Goal: Task Accomplishment & Management: Complete application form

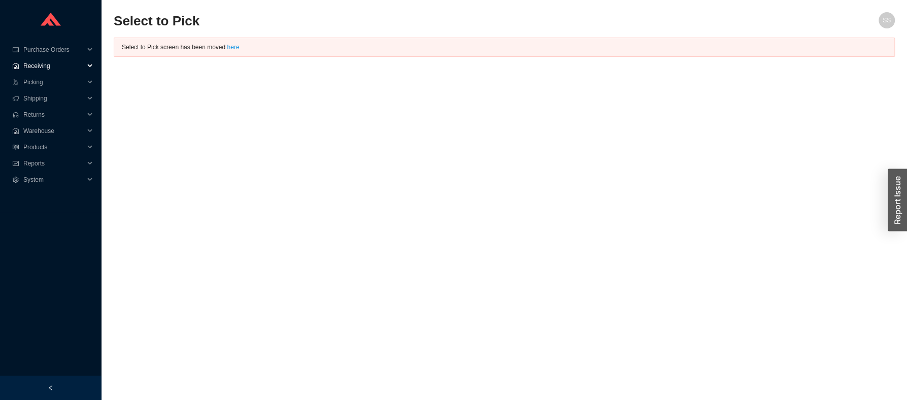
click at [45, 61] on span "Receiving" at bounding box center [53, 66] width 61 height 16
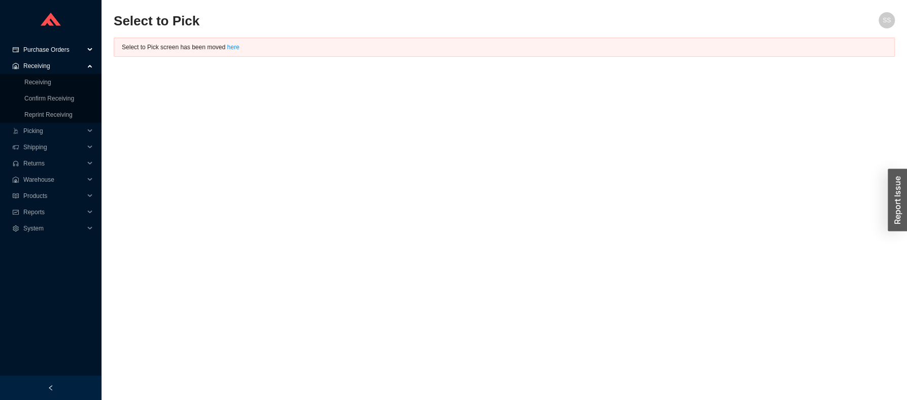
click at [48, 52] on span "Purchase Orders" at bounding box center [53, 50] width 61 height 16
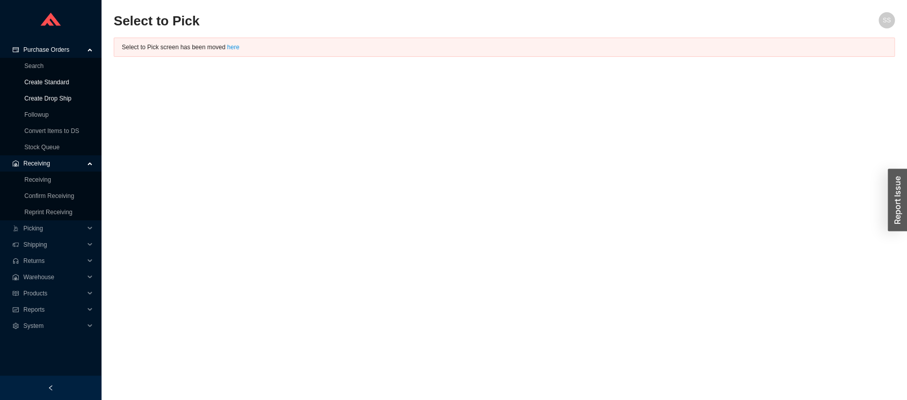
drag, startPoint x: 46, startPoint y: 81, endPoint x: 61, endPoint y: 90, distance: 18.2
click at [46, 82] on link "Create Standard" at bounding box center [46, 82] width 45 height 7
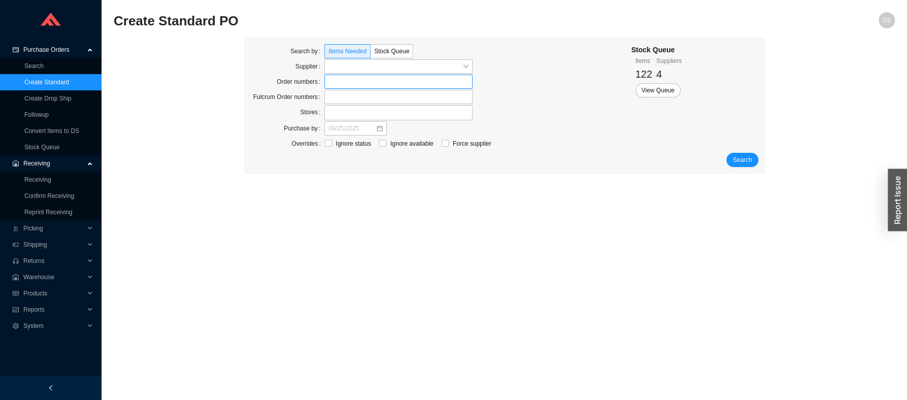
click at [341, 83] on label at bounding box center [398, 82] width 148 height 14
click at [333, 83] on input at bounding box center [329, 81] width 7 height 11
click at [34, 63] on link "Search" at bounding box center [33, 65] width 19 height 7
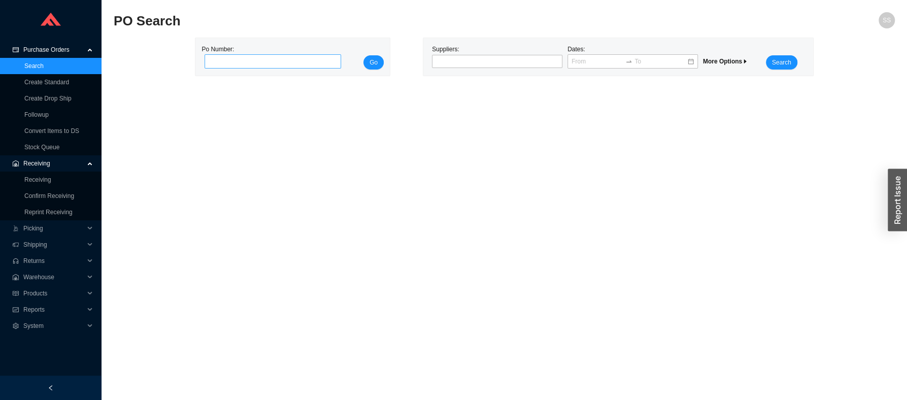
click at [235, 62] on input "tel" at bounding box center [273, 61] width 137 height 14
type input "985390"
click at [364, 55] on button "Go" at bounding box center [374, 62] width 20 height 14
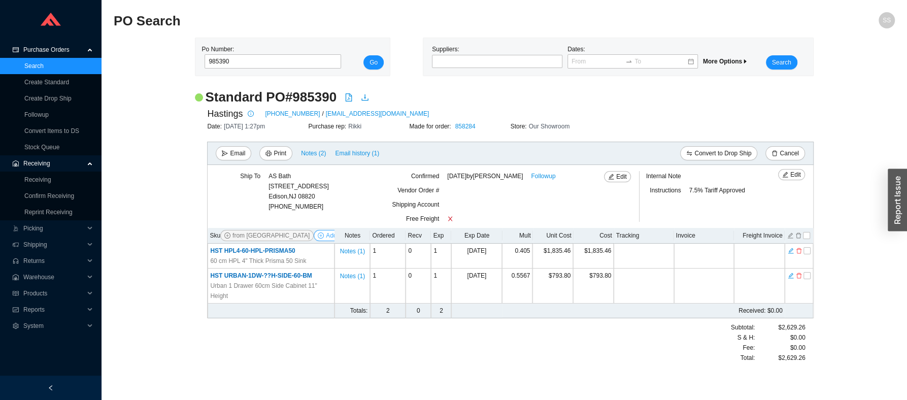
click at [326, 234] on span "Add Items" at bounding box center [339, 236] width 27 height 10
select select "274"
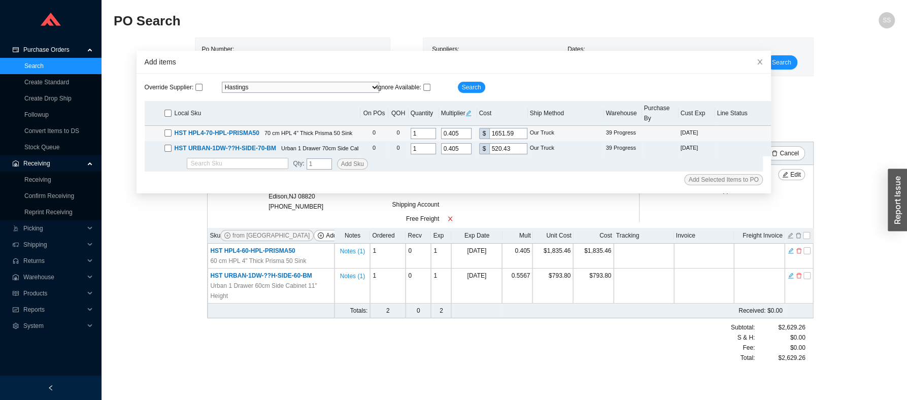
click at [165, 129] on input "checkbox" at bounding box center [168, 132] width 7 height 7
checkbox input "true"
click at [165, 143] on div "HST URBAN-1DW-??H-SIDE-70-BM Urban 1 Drawer 70cm Side Cabinet 13" Height" at bounding box center [262, 148] width 194 height 10
click at [165, 145] on input "checkbox" at bounding box center [168, 148] width 7 height 7
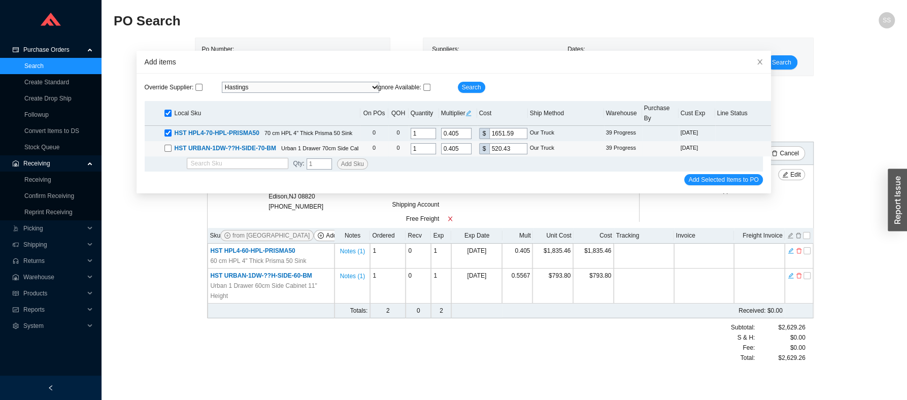
checkbox input "true"
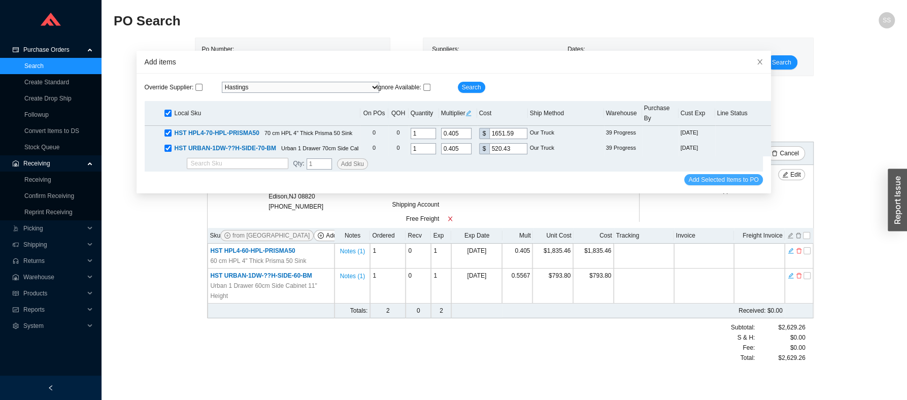
click at [689, 175] on span "Add Selected Items to PO" at bounding box center [724, 180] width 70 height 10
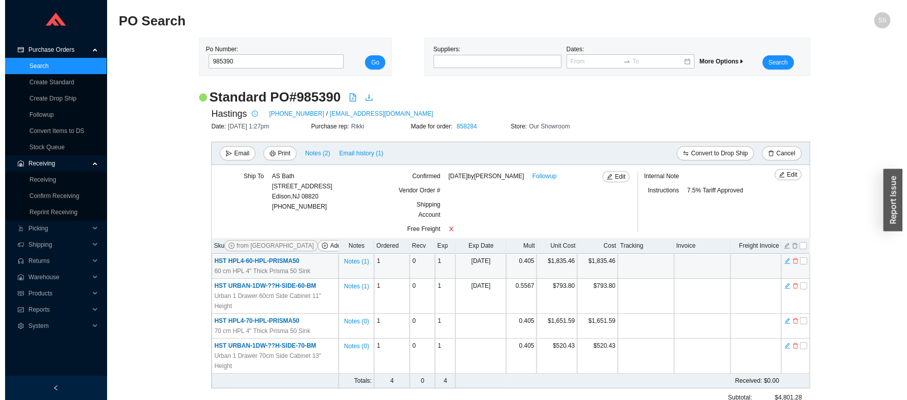
scroll to position [43, 0]
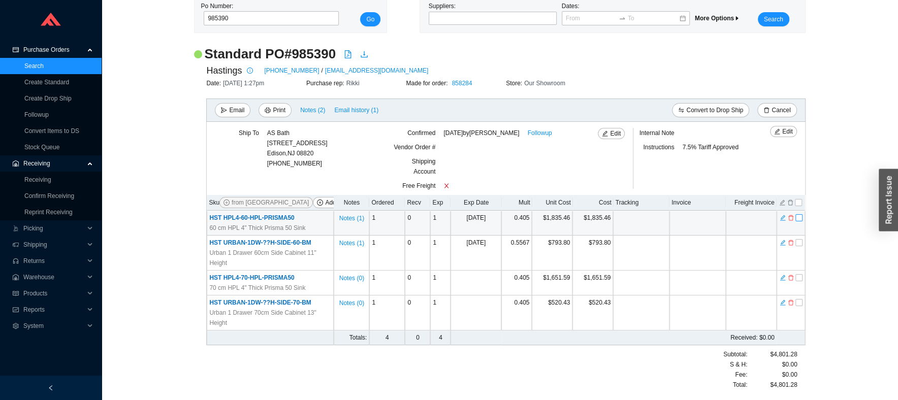
click at [795, 221] on input "checkbox" at bounding box center [798, 217] width 7 height 7
checkbox input "true"
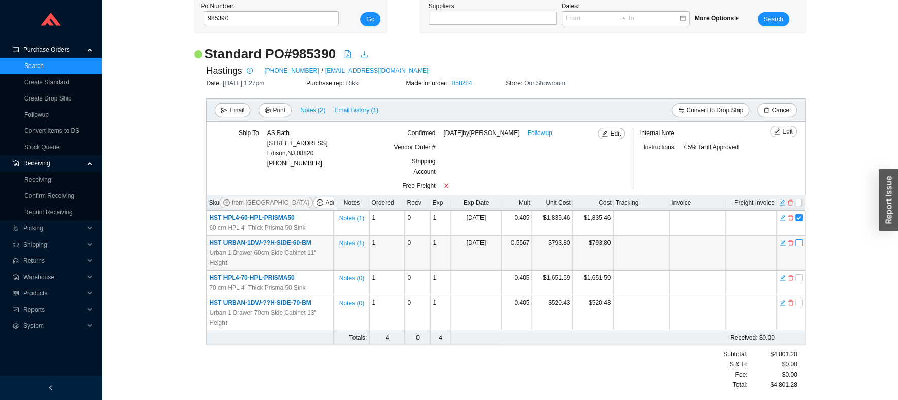
click at [795, 246] on input "checkbox" at bounding box center [798, 242] width 7 height 7
checkbox input "true"
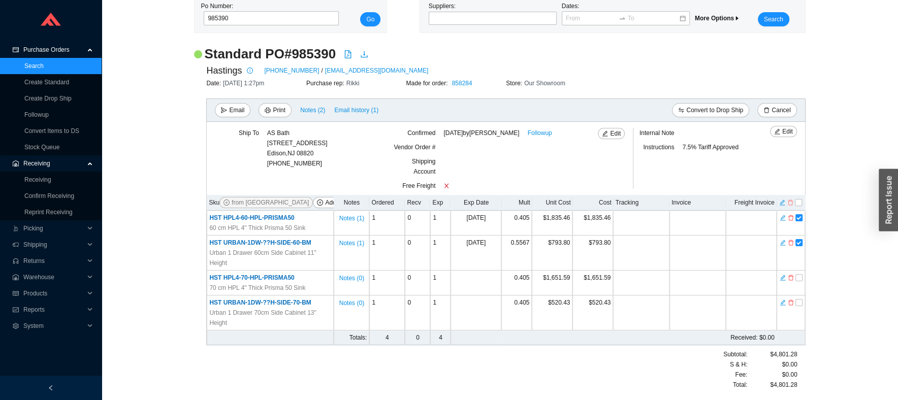
click at [790, 201] on icon "delete" at bounding box center [789, 203] width 5 height 6
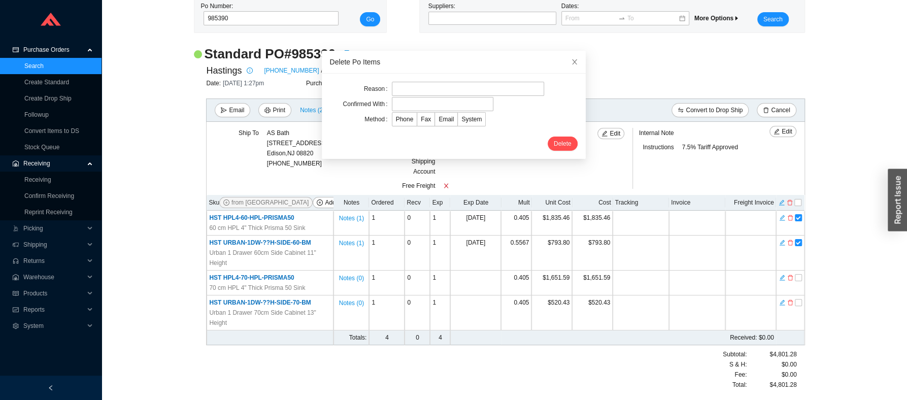
click at [400, 81] on div "Reason Confirmed With Method Phone Fax Email System Delete" at bounding box center [454, 116] width 264 height 85
click at [403, 85] on input "text" at bounding box center [468, 89] width 152 height 14
type input "WRONG MODEL"
click at [412, 108] on input "text" at bounding box center [443, 104] width 102 height 14
type input "EMAIL"
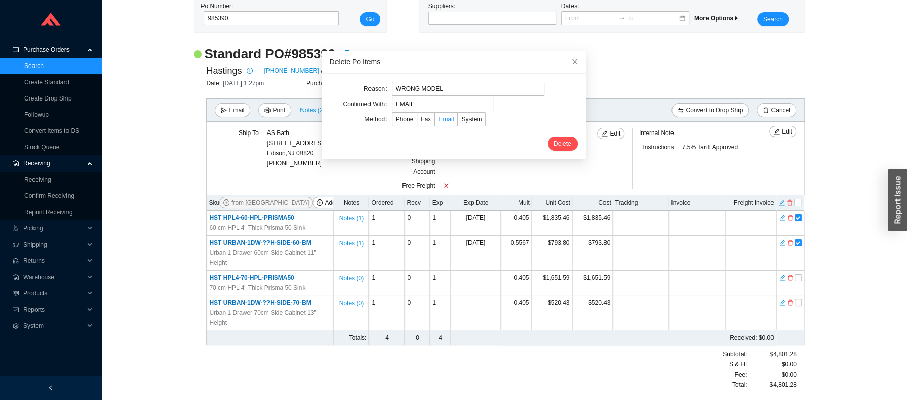
click at [439, 118] on span "Email" at bounding box center [446, 119] width 15 height 7
click at [435, 121] on input "Email" at bounding box center [435, 121] width 0 height 0
click at [548, 145] on button "Delete" at bounding box center [563, 144] width 30 height 14
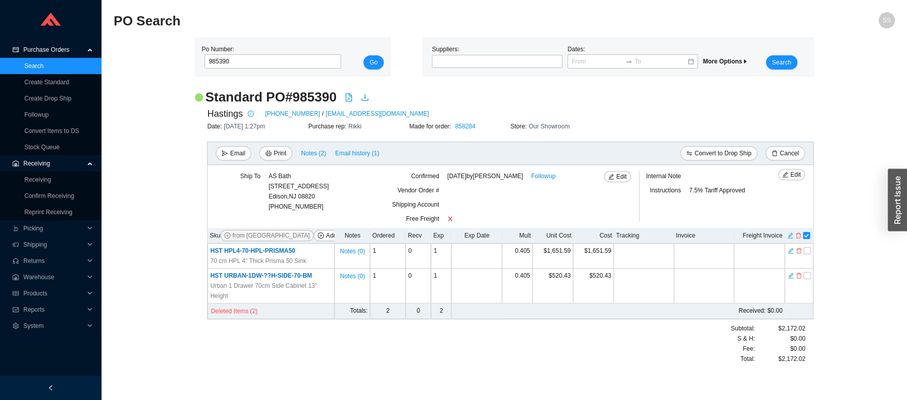
scroll to position [0, 0]
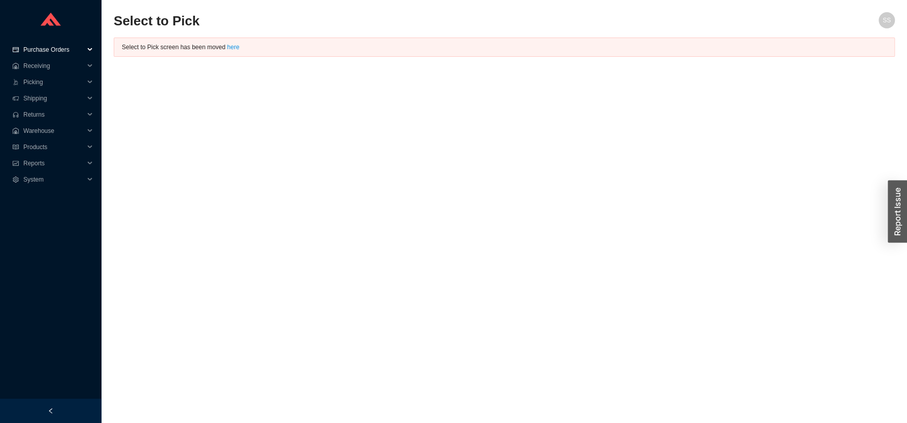
click at [60, 45] on span "Purchase Orders" at bounding box center [53, 50] width 61 height 16
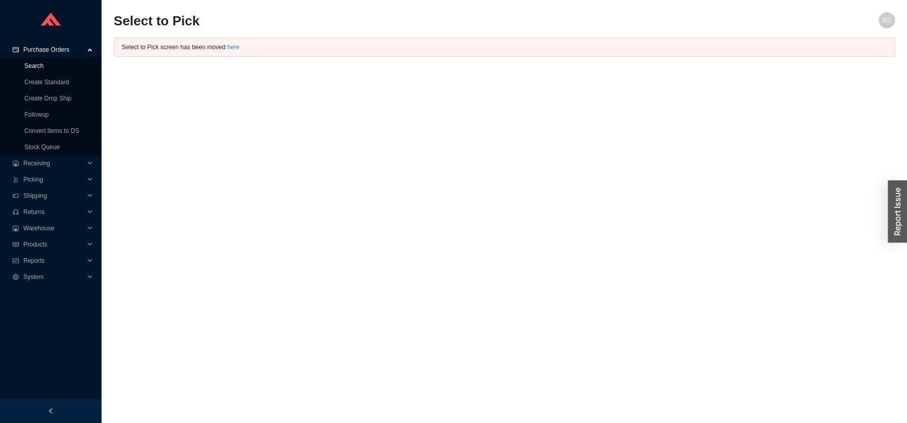
drag, startPoint x: 34, startPoint y: 66, endPoint x: 44, endPoint y: 68, distance: 10.4
click at [34, 67] on link "Search" at bounding box center [33, 65] width 19 height 7
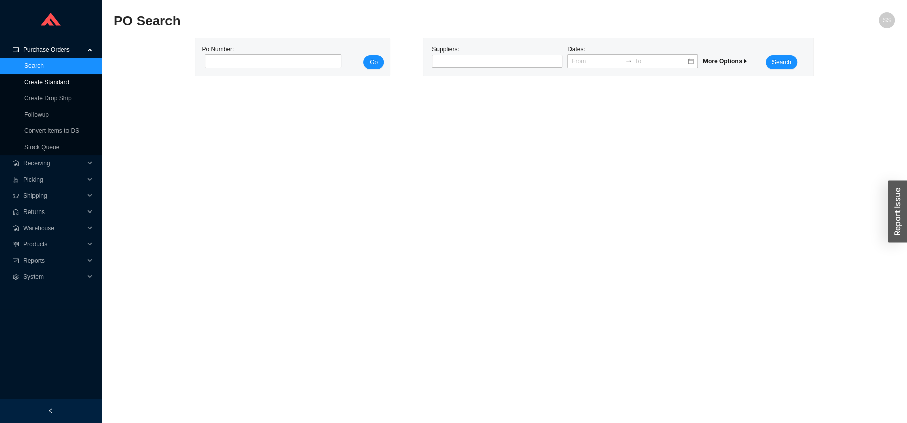
click at [48, 79] on link "Create Standard" at bounding box center [46, 82] width 45 height 7
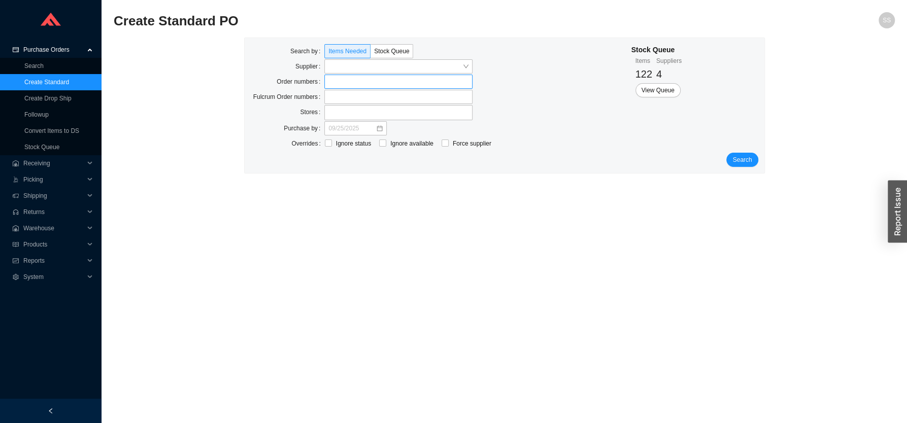
click at [342, 82] on label at bounding box center [398, 82] width 148 height 14
click at [342, 78] on label at bounding box center [398, 82] width 148 height 14
click at [344, 81] on label at bounding box center [398, 82] width 148 height 14
click at [340, 82] on label at bounding box center [398, 82] width 148 height 14
click at [333, 82] on input at bounding box center [329, 81] width 7 height 11
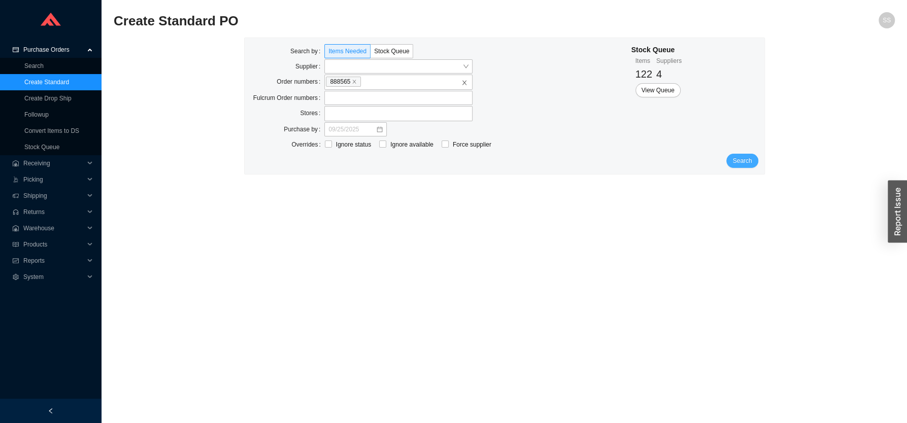
click at [742, 159] on span "Search" at bounding box center [742, 161] width 19 height 10
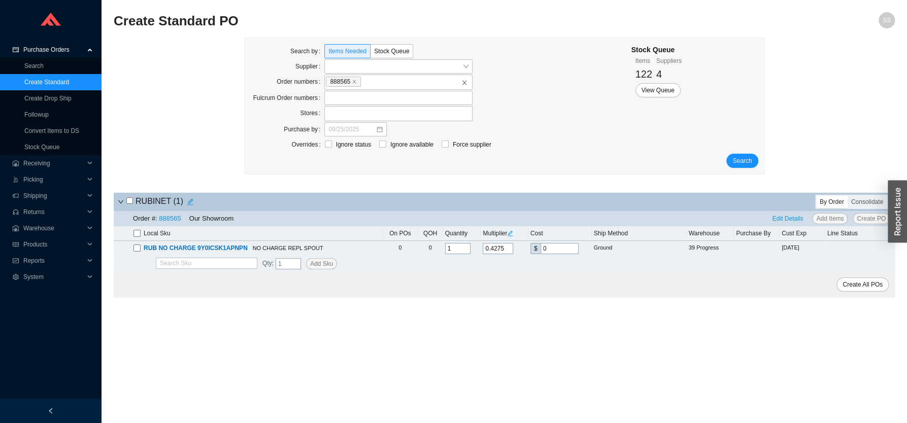
click at [136, 229] on th "Local Sku" at bounding box center [248, 233] width 269 height 15
click at [136, 235] on input "checkbox" at bounding box center [137, 233] width 7 height 7
checkbox input "true"
click at [51, 101] on link "Create Drop Ship" at bounding box center [47, 98] width 47 height 7
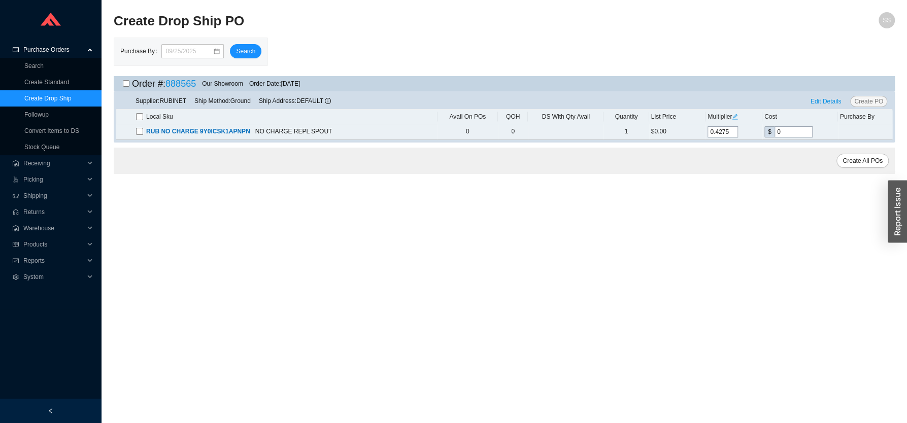
click at [134, 115] on th "Local Sku" at bounding box center [276, 117] width 321 height 15
click at [138, 116] on input "checkbox" at bounding box center [139, 116] width 7 height 7
checkbox input "true"
click at [854, 164] on span "Create All POs" at bounding box center [863, 161] width 40 height 10
